Goal: Transaction & Acquisition: Purchase product/service

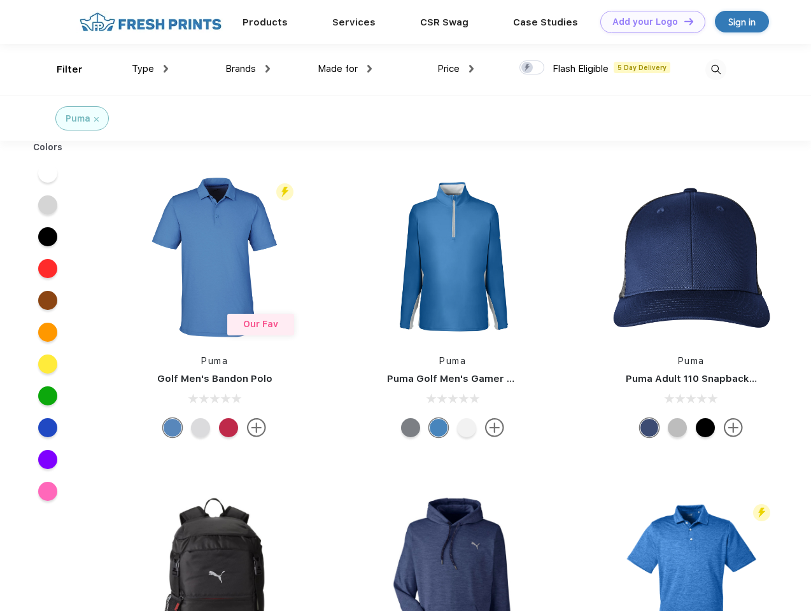
click at [648, 22] on link "Add your Logo Design Tool" at bounding box center [652, 22] width 105 height 22
click at [0, 0] on div "Design Tool" at bounding box center [0, 0] width 0 height 0
click at [683, 21] on link "Add your Logo Design Tool" at bounding box center [652, 22] width 105 height 22
click at [61, 69] on div "Filter" at bounding box center [70, 69] width 26 height 15
click at [150, 69] on span "Type" at bounding box center [143, 68] width 22 height 11
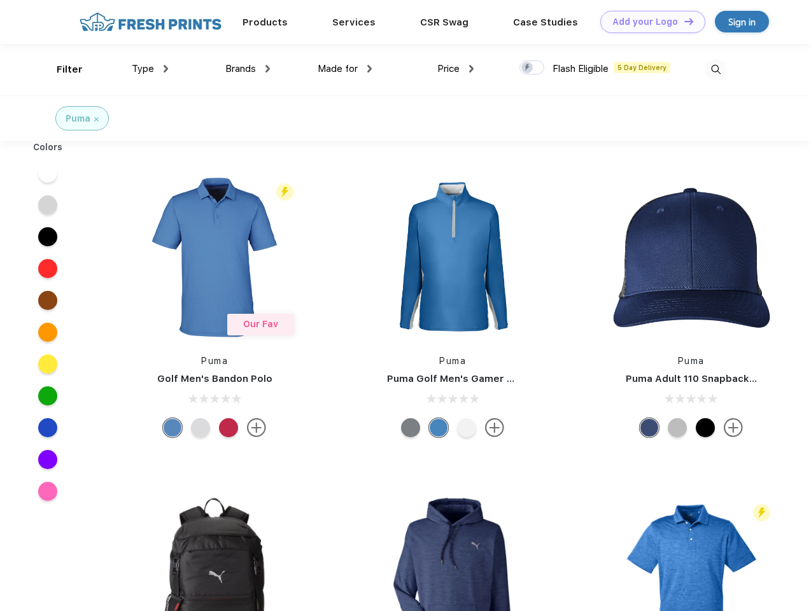
click at [248, 69] on span "Brands" at bounding box center [240, 68] width 31 height 11
click at [345, 69] on span "Made for" at bounding box center [338, 68] width 40 height 11
click at [456, 69] on span "Price" at bounding box center [448, 68] width 22 height 11
click at [532, 68] on div at bounding box center [531, 67] width 25 height 14
click at [528, 68] on input "checkbox" at bounding box center [523, 64] width 8 height 8
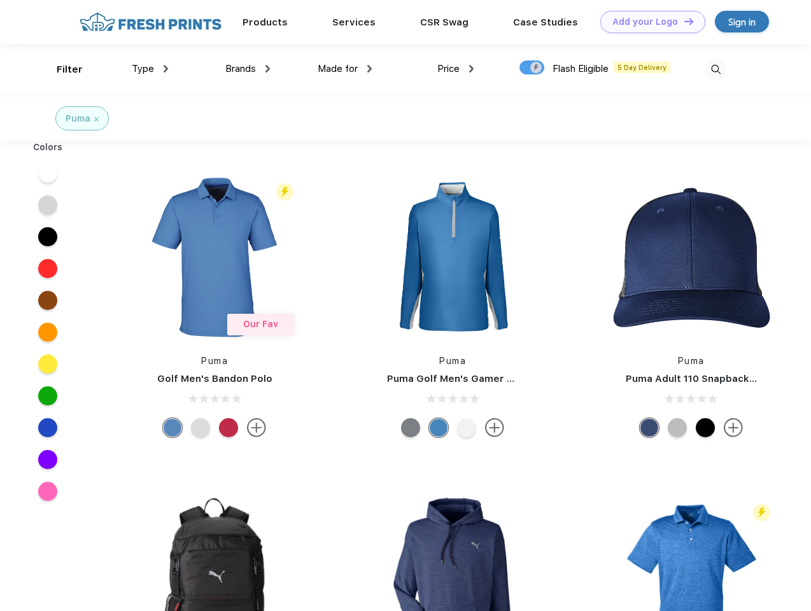
click at [715, 69] on img at bounding box center [715, 69] width 21 height 21
